Goal: Find specific page/section: Find specific page/section

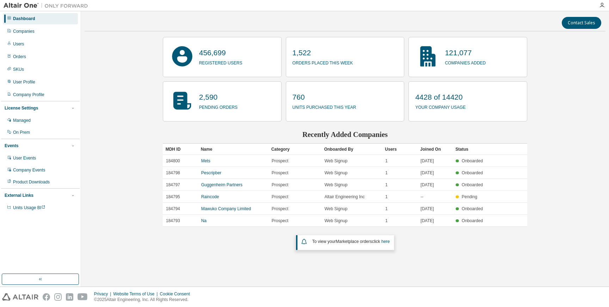
drag, startPoint x: 129, startPoint y: 147, endPoint x: 125, endPoint y: 147, distance: 4.2
click at [129, 147] on div "Contact Sales 456,699 registered users 1,522 orders placed this week 121,077 co…" at bounding box center [345, 149] width 521 height 269
click at [47, 33] on div "Companies" at bounding box center [40, 31] width 75 height 11
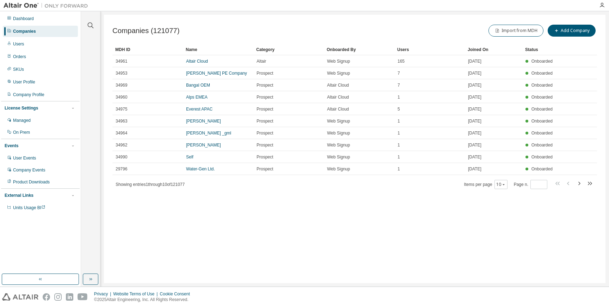
click at [85, 22] on div at bounding box center [90, 21] width 17 height 18
